Goal: Find specific page/section: Find specific page/section

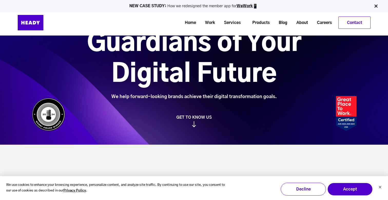
scroll to position [32, 0]
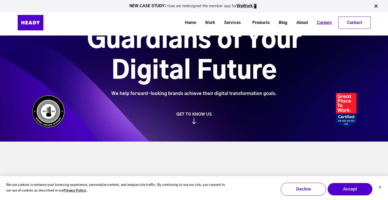
click at [326, 21] on link "Careers" at bounding box center [323, 23] width 24 height 10
